Goal: Transaction & Acquisition: Book appointment/travel/reservation

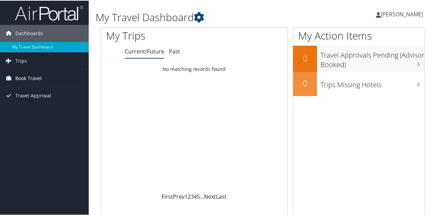
click at [29, 82] on span "Book Travel" at bounding box center [28, 77] width 26 height 17
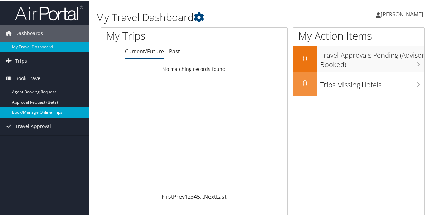
click at [35, 110] on link "Book/Manage Online Trips" at bounding box center [44, 112] width 89 height 10
